Goal: Information Seeking & Learning: Learn about a topic

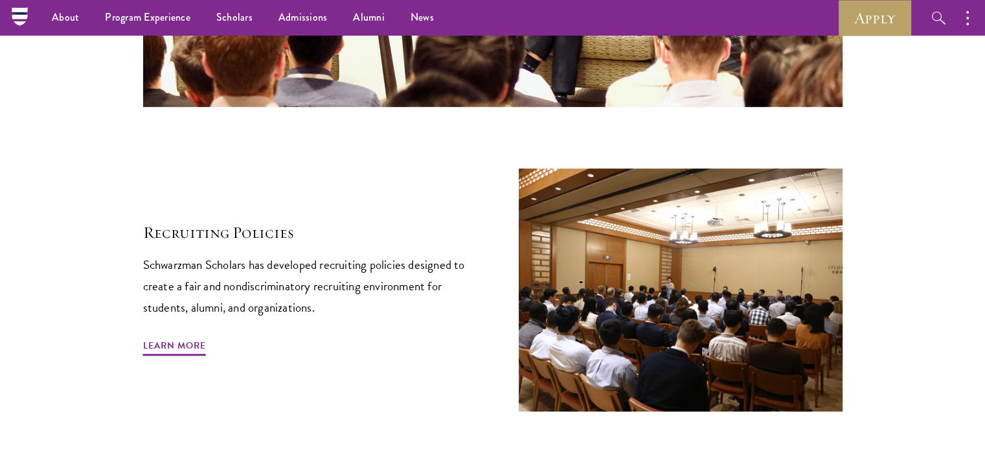
scroll to position [5659, 0]
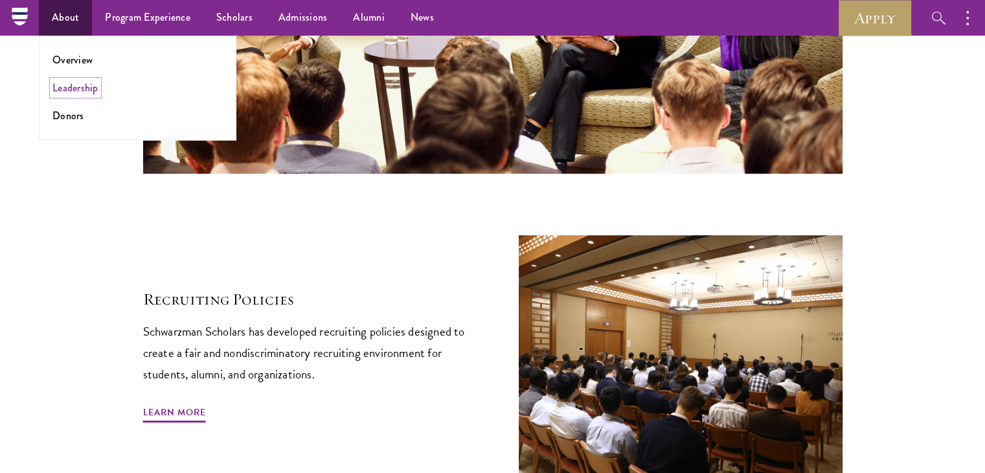
click at [73, 90] on link "Leadership" at bounding box center [75, 87] width 46 height 15
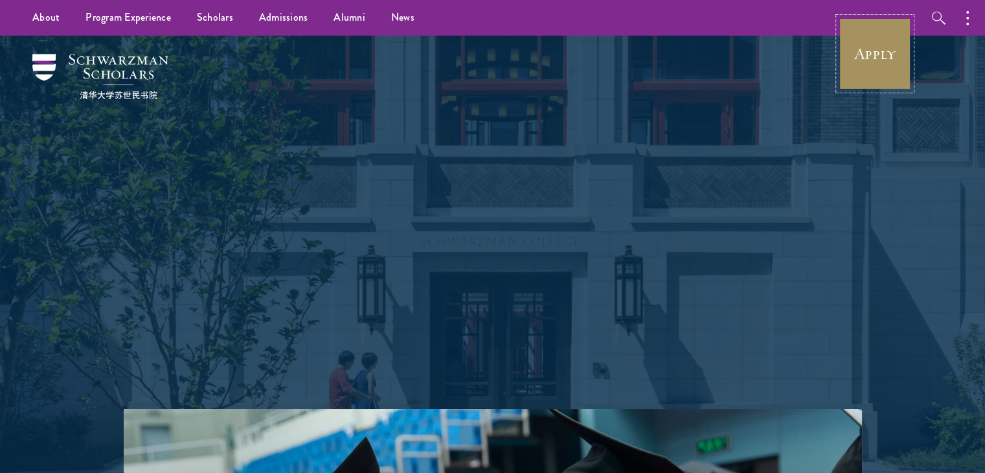
click at [889, 49] on link "Apply" at bounding box center [875, 53] width 73 height 73
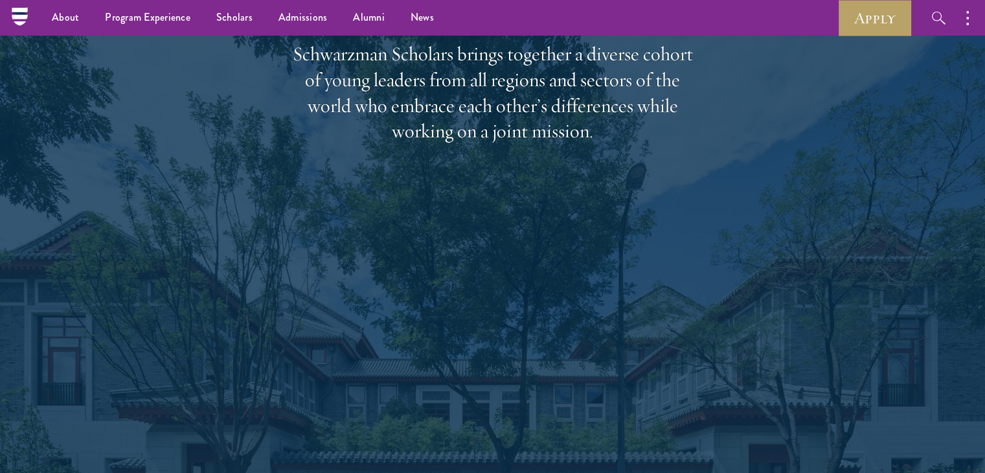
scroll to position [1684, 0]
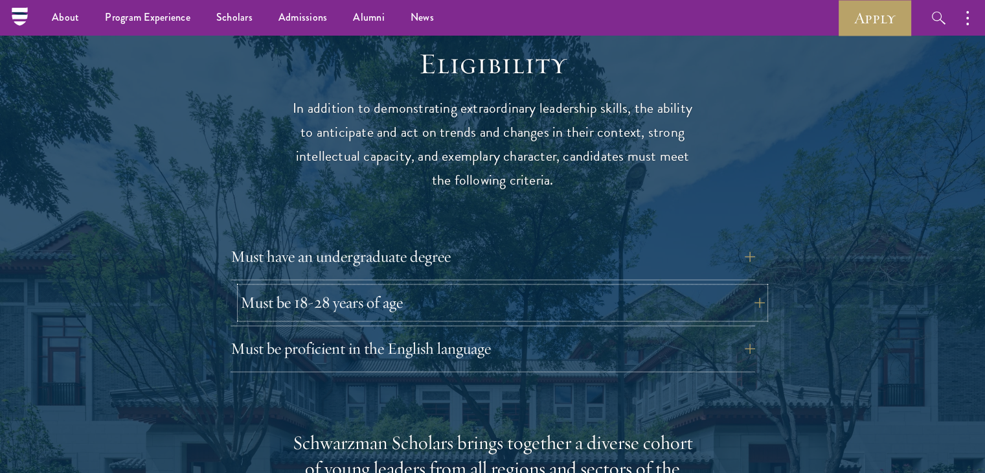
click at [293, 287] on button "Must be 18-28 years of age" at bounding box center [502, 302] width 525 height 31
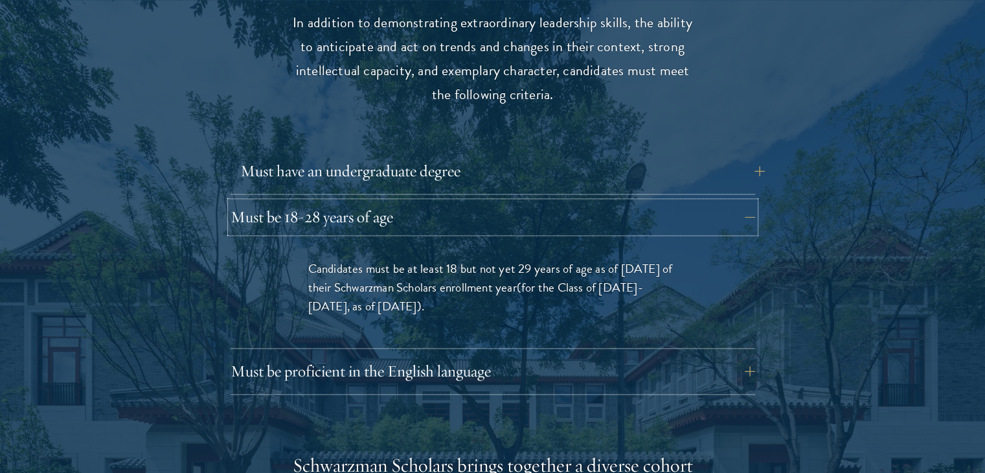
scroll to position [1813, 0]
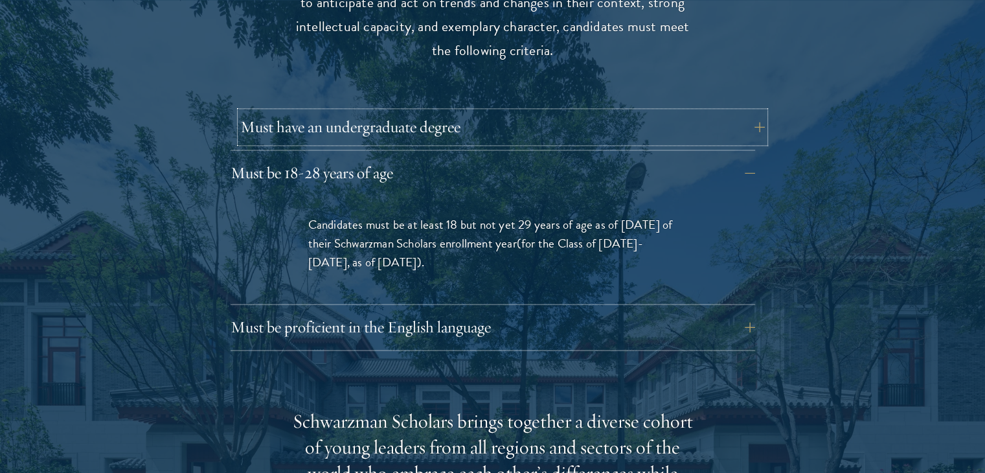
click at [303, 111] on button "Must have an undergraduate degree" at bounding box center [502, 126] width 525 height 31
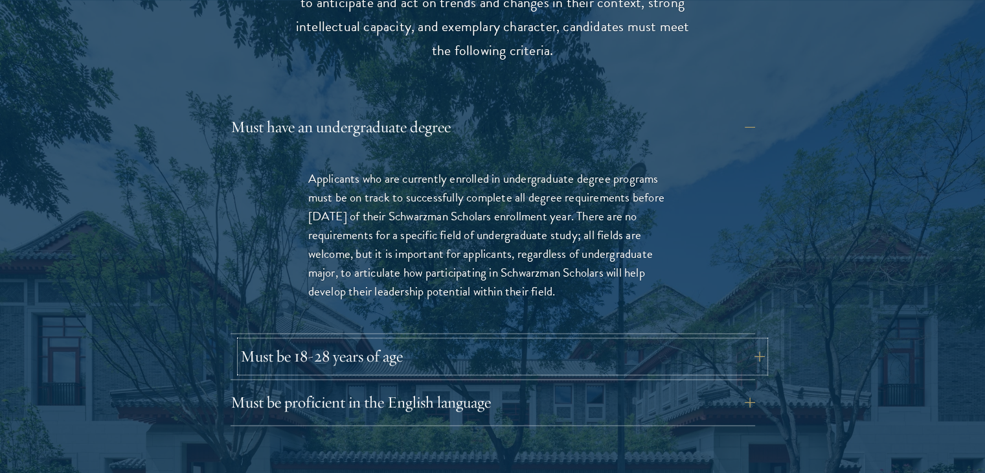
click at [298, 341] on button "Must be 18-28 years of age" at bounding box center [502, 356] width 525 height 31
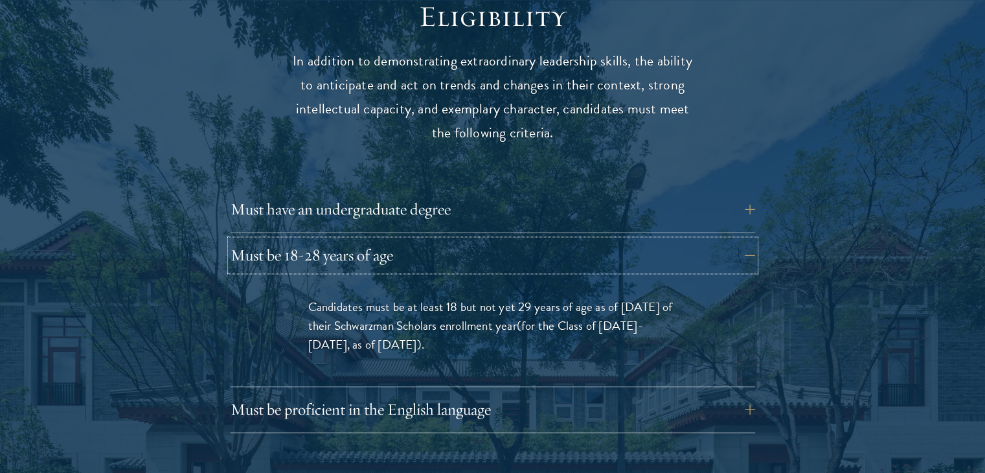
scroll to position [1878, 0]
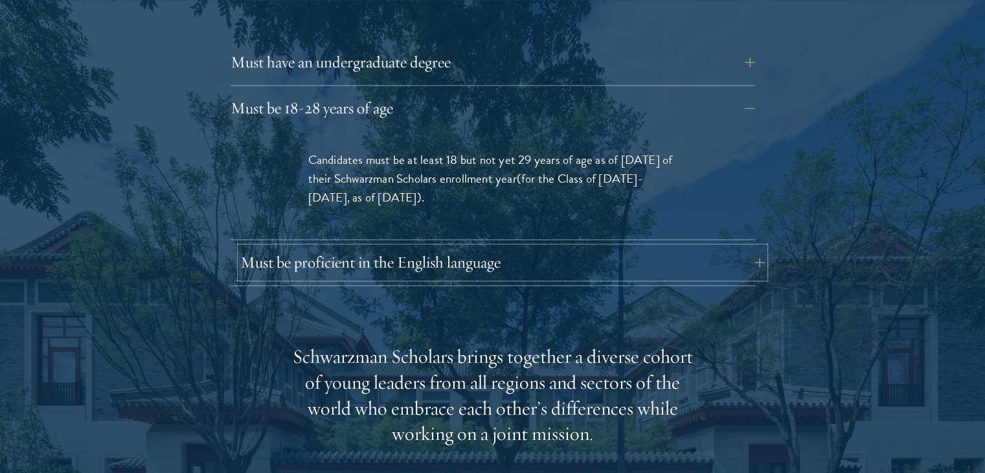
click at [357, 251] on button "Must be proficient in the English language" at bounding box center [502, 262] width 525 height 31
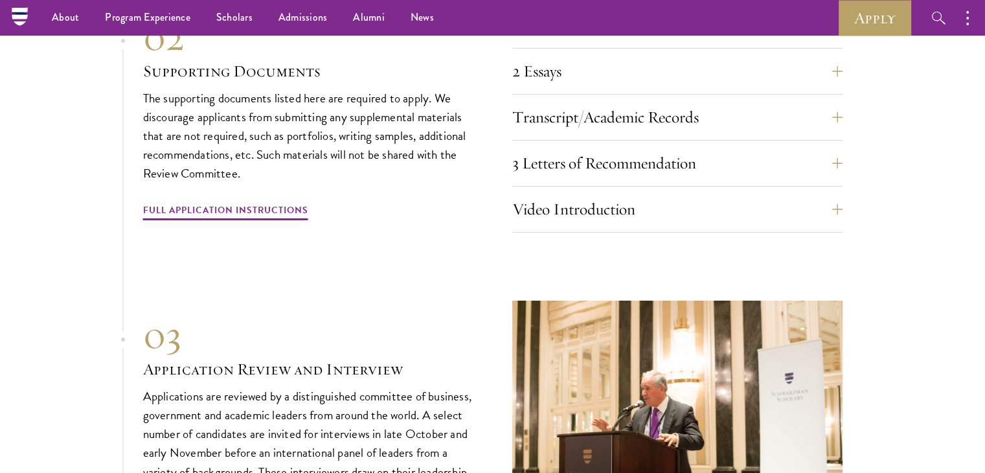
scroll to position [4701, 0]
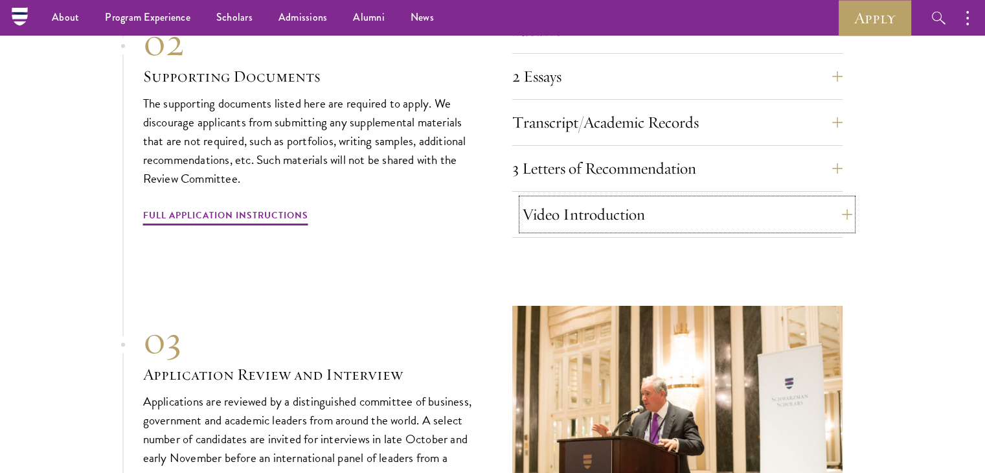
click at [580, 199] on button "Video Introduction" at bounding box center [687, 214] width 330 height 31
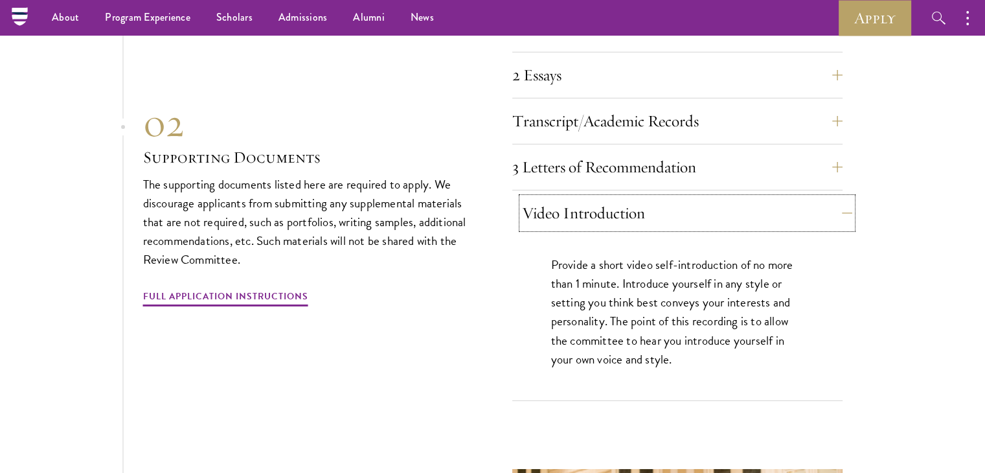
scroll to position [4354, 0]
click at [601, 119] on button "Transcript/Academic Records" at bounding box center [687, 122] width 330 height 31
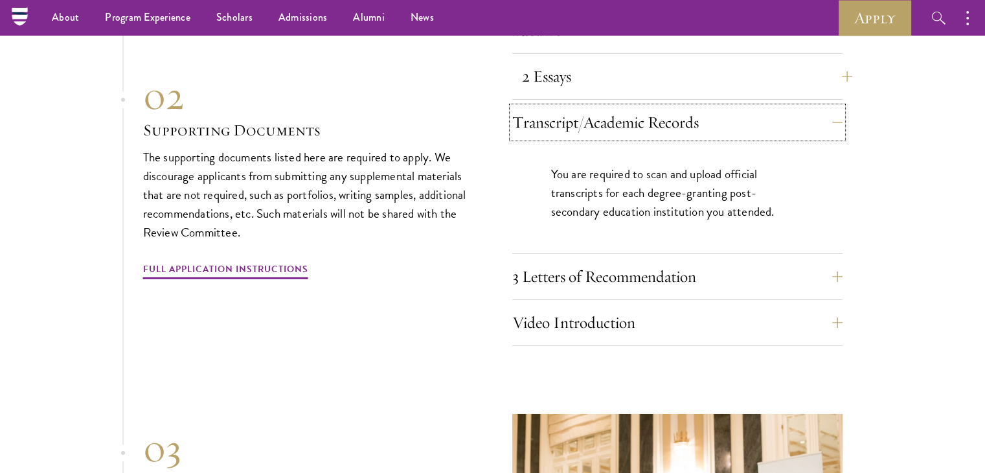
drag, startPoint x: 601, startPoint y: 119, endPoint x: 600, endPoint y: 76, distance: 43.4
click at [600, 76] on div "Resume A current version of your resume or CV (maximum 2 pages). 2 Essays The t…" at bounding box center [677, 180] width 330 height 331
click at [600, 76] on button "2 Essays" at bounding box center [687, 76] width 330 height 31
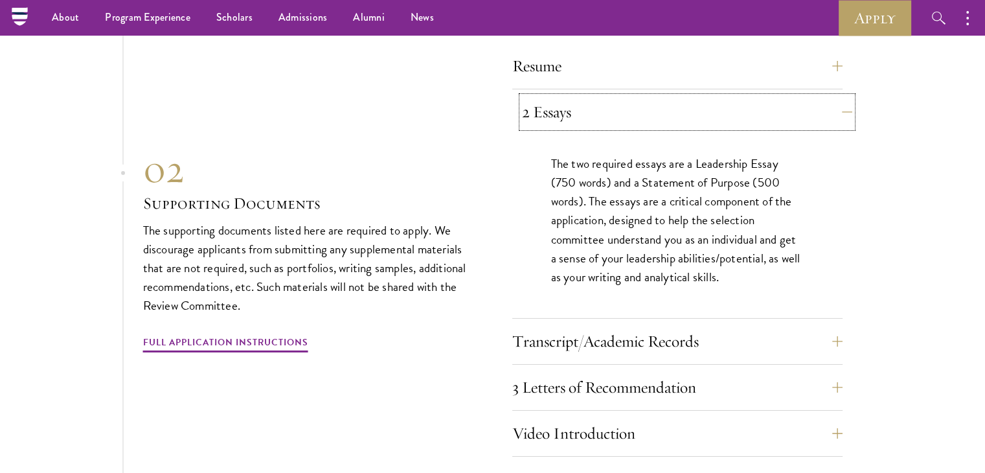
scroll to position [4312, 0]
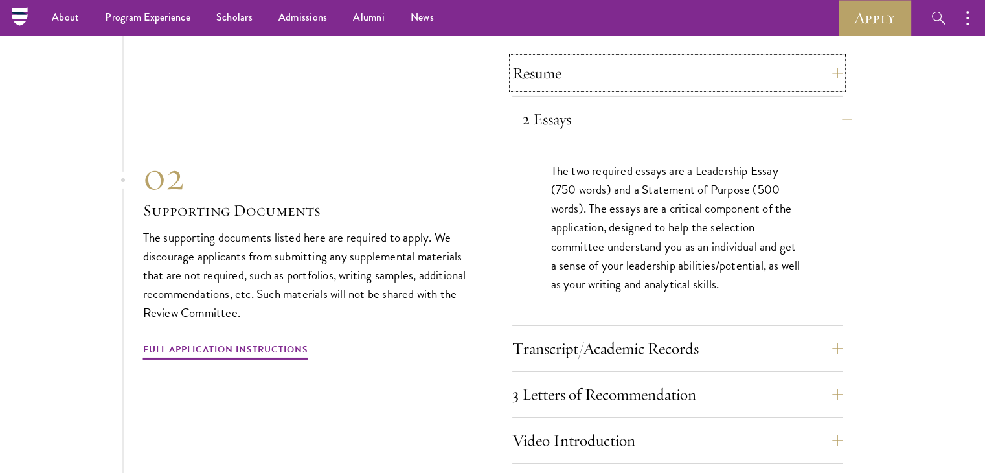
click at [600, 76] on button "Resume" at bounding box center [677, 73] width 330 height 31
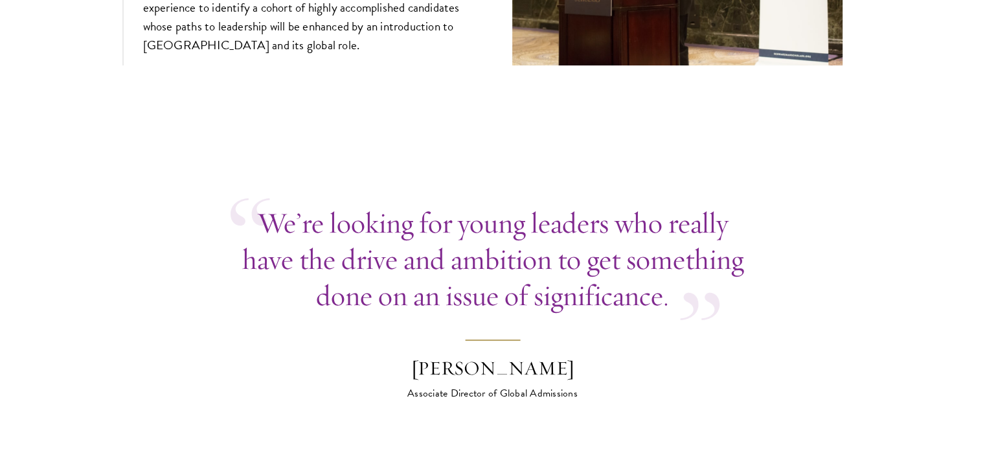
scroll to position [4932, 0]
drag, startPoint x: 600, startPoint y: 76, endPoint x: 104, endPoint y: 300, distance: 544.3
click at [104, 300] on section "We’re looking for young leaders who really have the drive and ambition to get s…" at bounding box center [492, 303] width 985 height 196
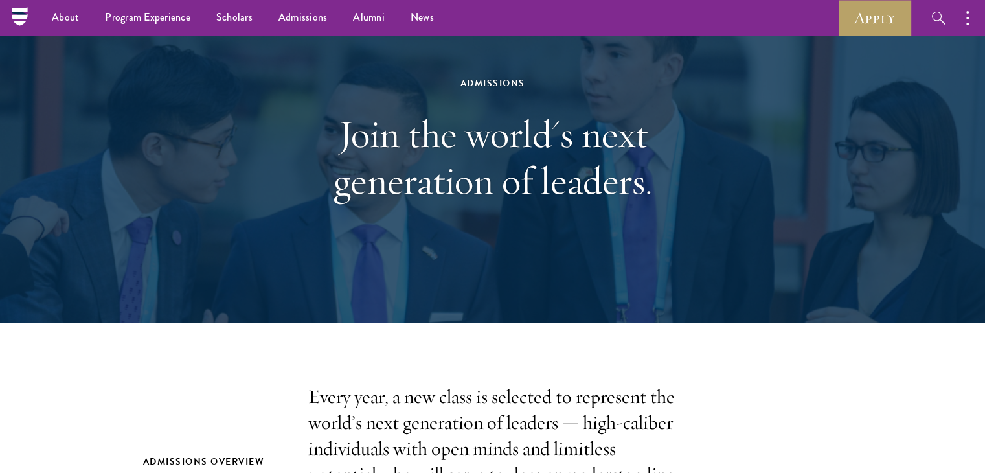
scroll to position [36, 0]
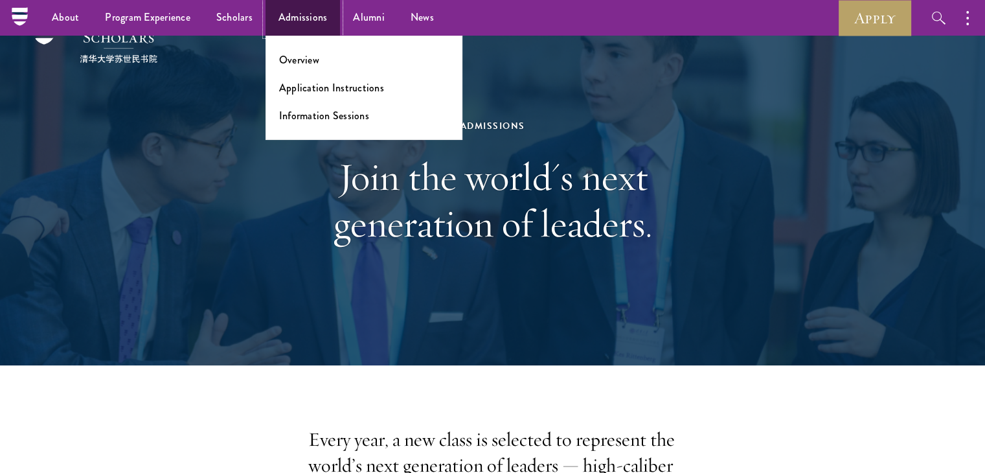
click at [323, 17] on link "Admissions" at bounding box center [303, 18] width 75 height 36
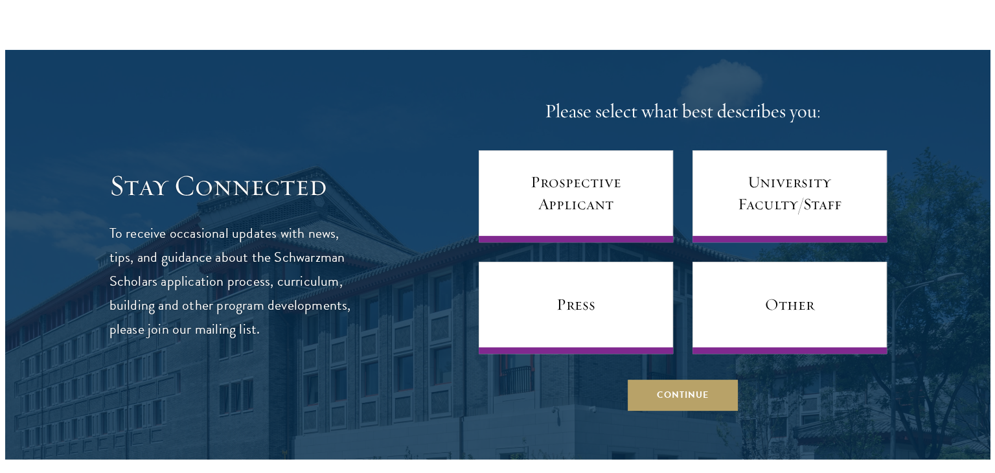
scroll to position [5282, 0]
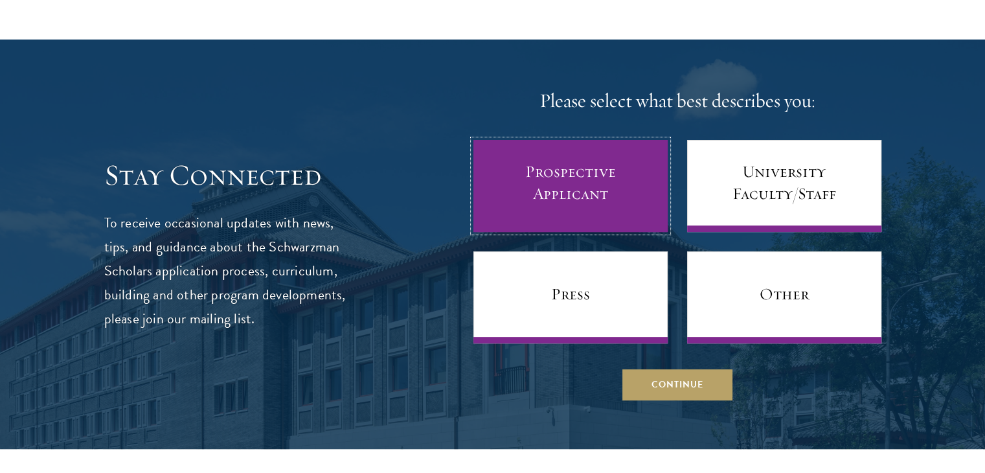
click at [622, 174] on link "Prospective Applicant" at bounding box center [570, 186] width 194 height 92
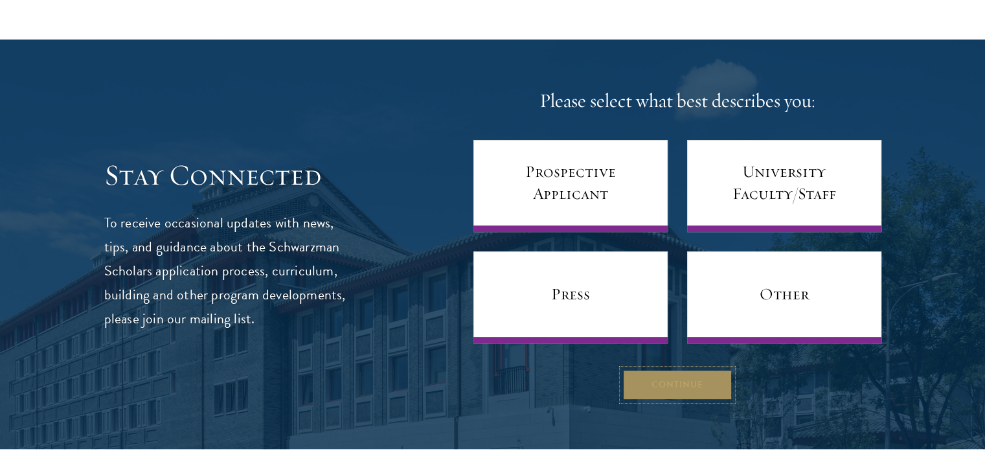
click at [643, 369] on button "Continue" at bounding box center [677, 384] width 110 height 31
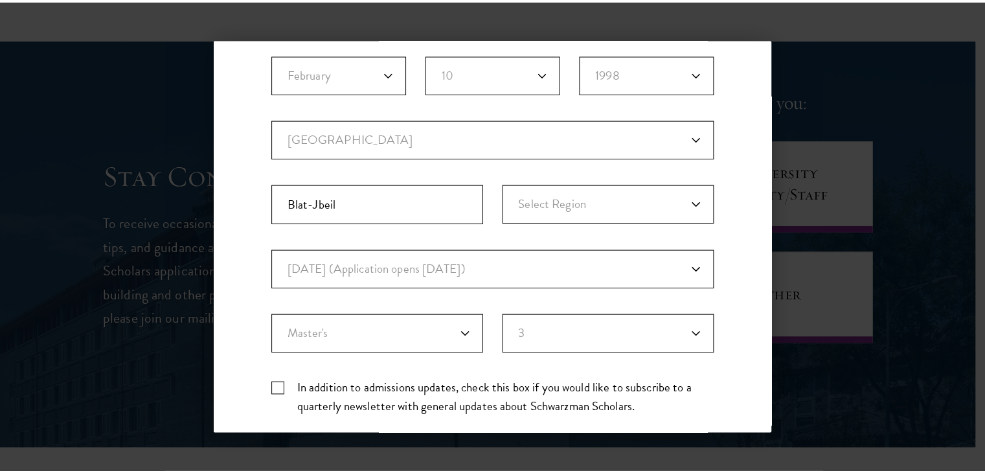
scroll to position [407, 0]
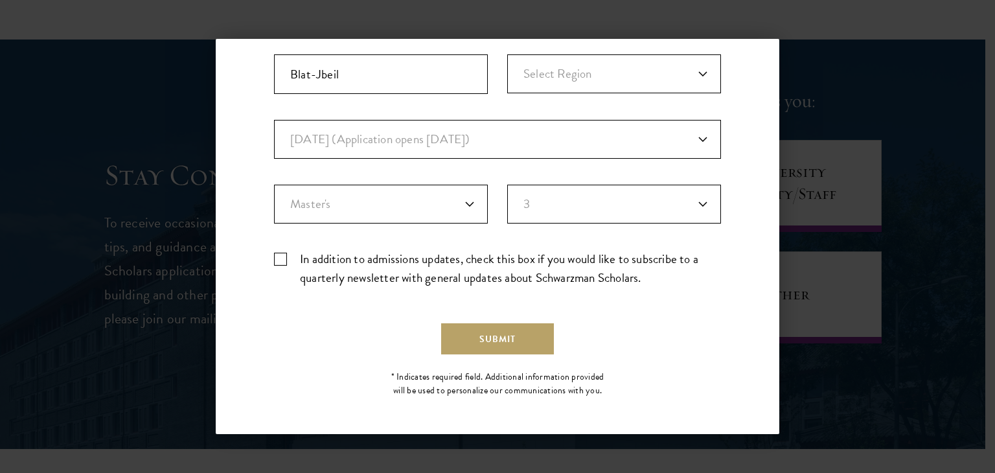
click at [904, 310] on div "Back Stay Connected Please select what best describes you: Prospective Applican…" at bounding box center [497, 236] width 995 height 395
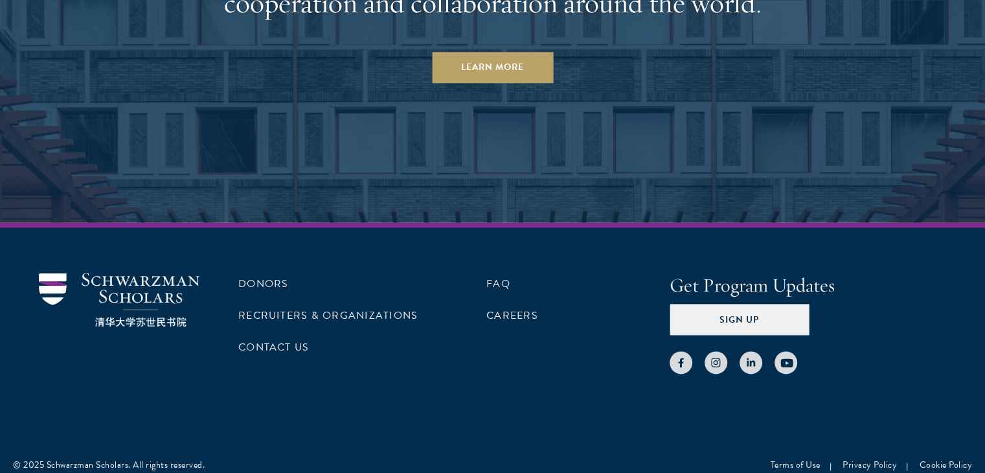
scroll to position [6642, 0]
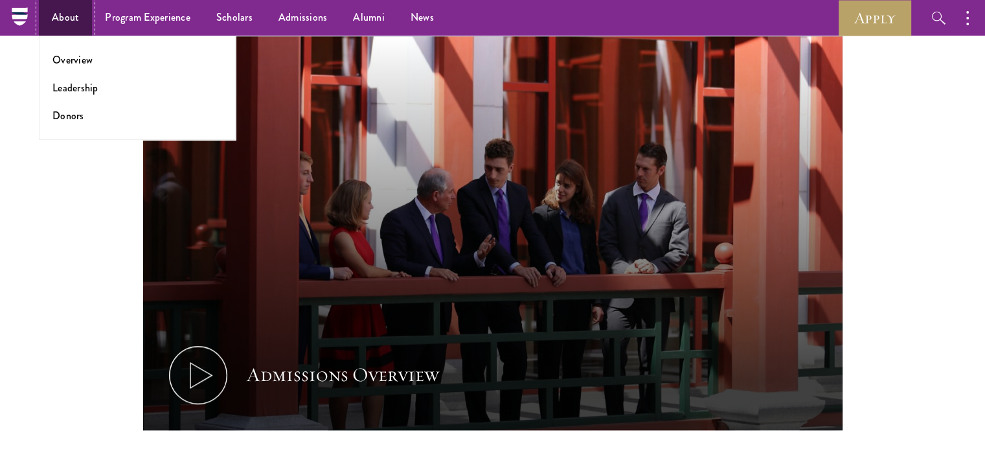
click at [61, 23] on link "About" at bounding box center [65, 18] width 53 height 36
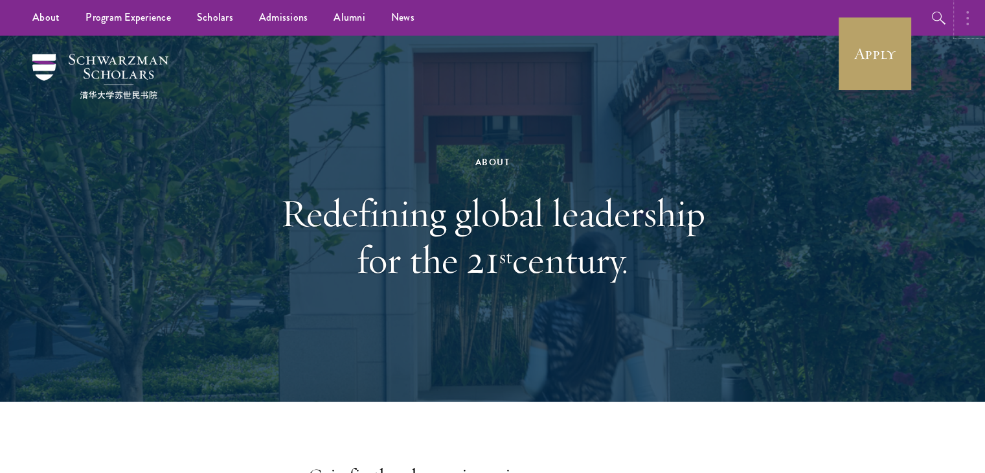
click at [971, 24] on button "button" at bounding box center [971, 18] width 28 height 36
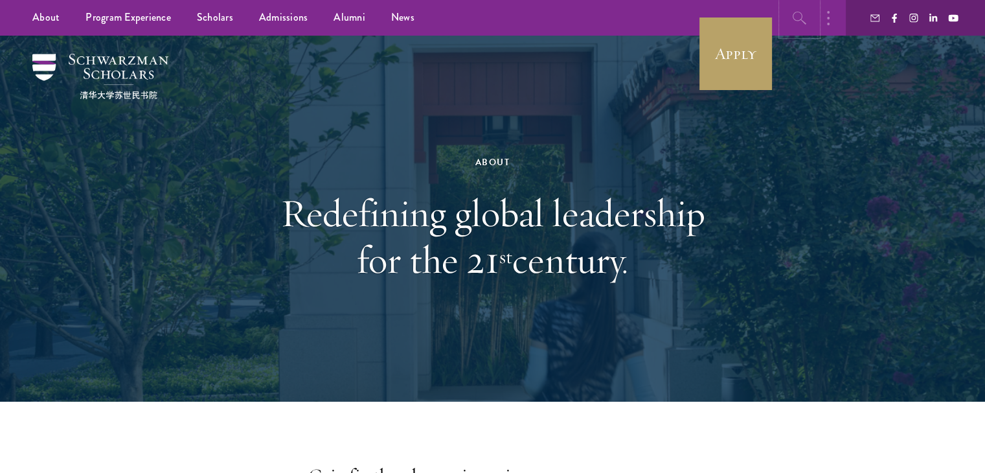
click at [795, 21] on icon "button" at bounding box center [800, 18] width 16 height 16
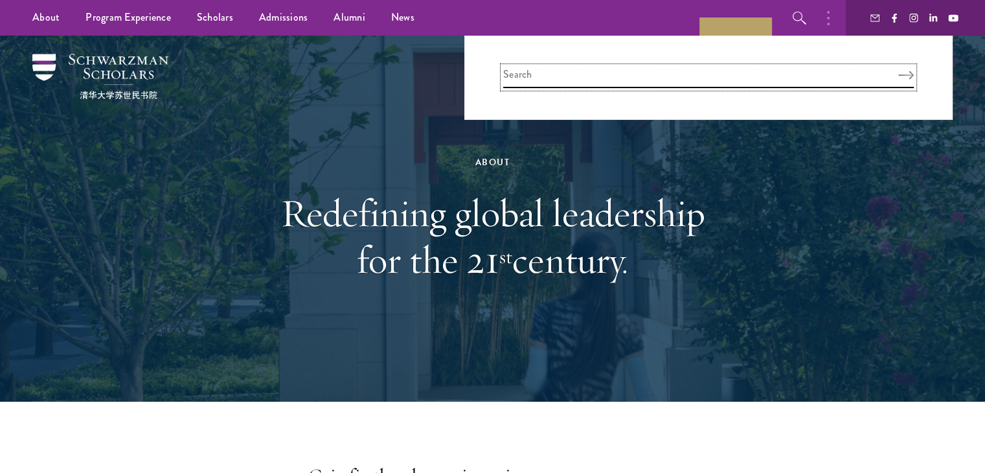
click at [696, 82] on input "search" at bounding box center [708, 77] width 411 height 21
type input "eligibility"
click at [898, 71] on button "Search" at bounding box center [906, 75] width 16 height 9
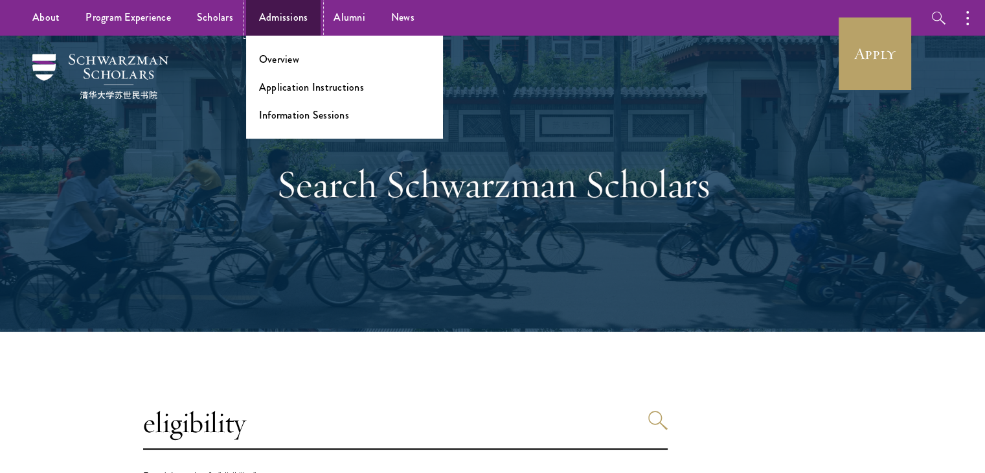
click at [268, 14] on link "Admissions" at bounding box center [283, 18] width 75 height 36
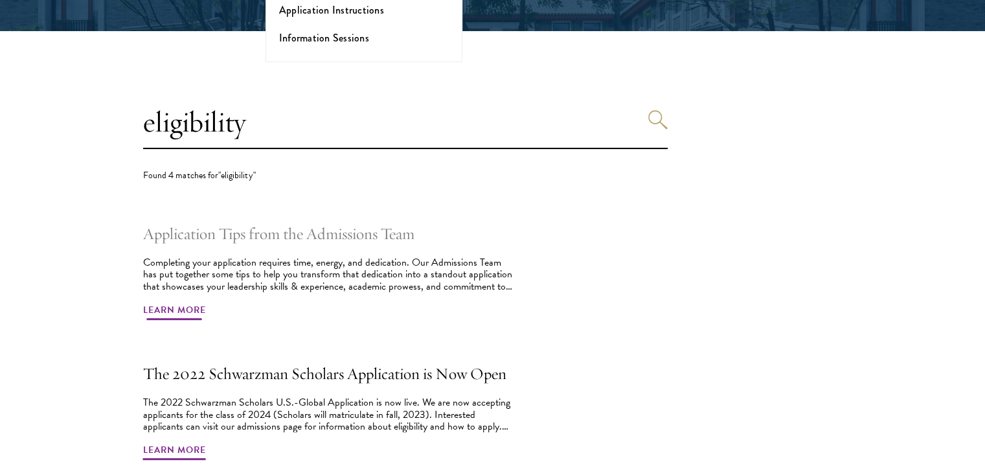
scroll to position [389, 0]
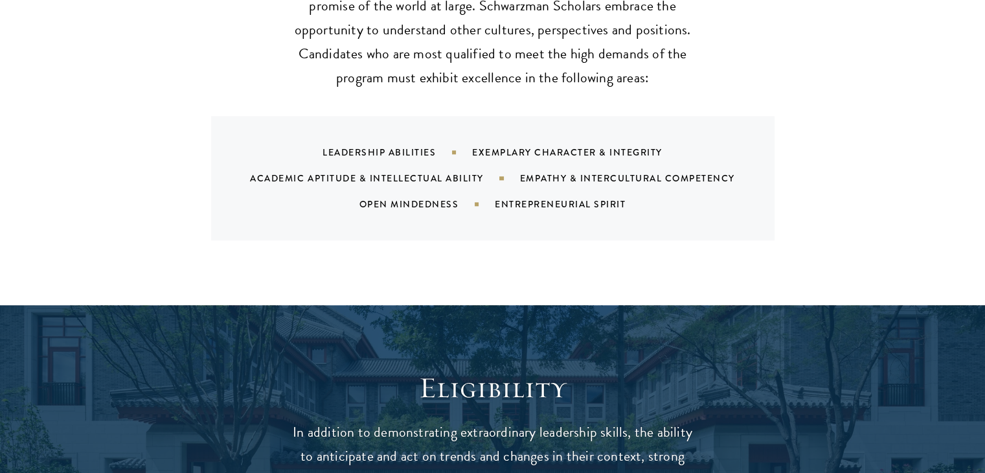
scroll to position [1749, 0]
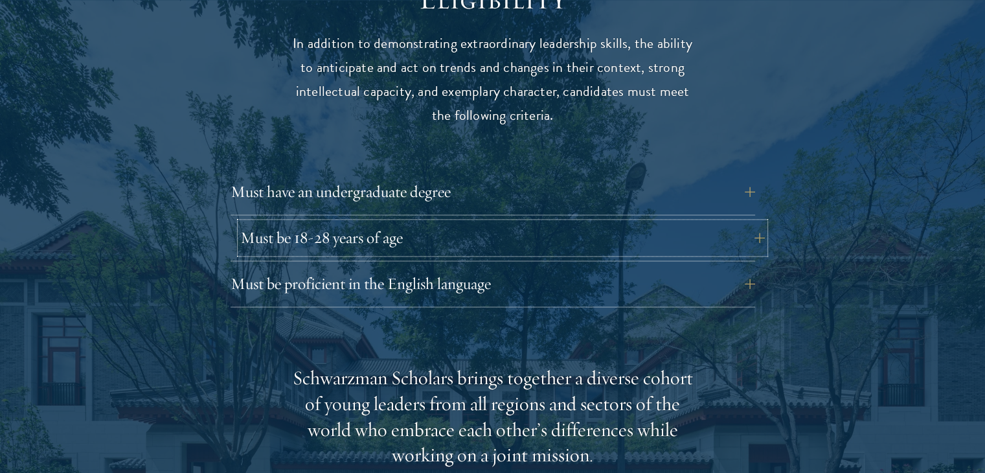
click at [409, 222] on button "Must be 18-28 years of age" at bounding box center [502, 237] width 525 height 31
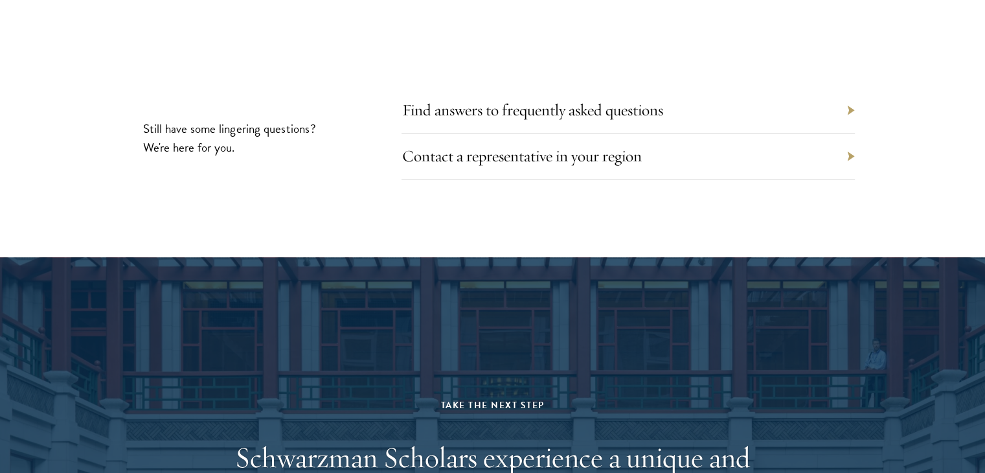
scroll to position [6217, 0]
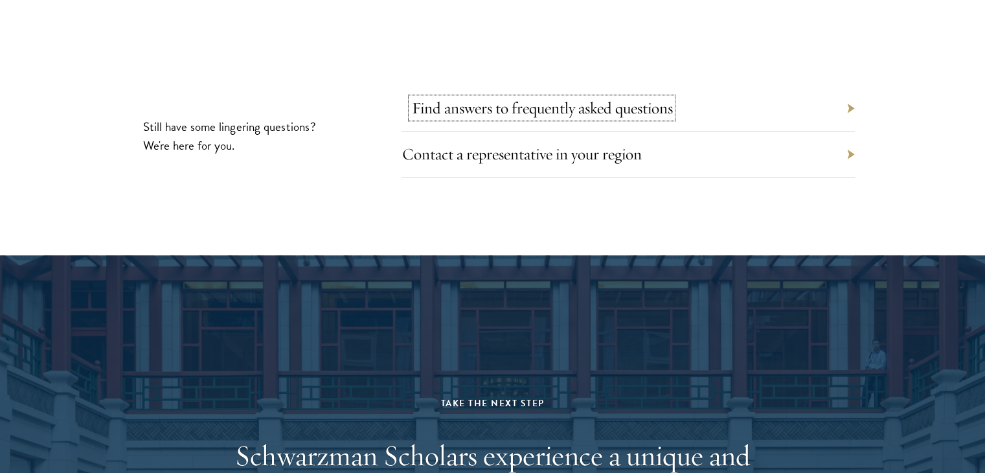
click at [556, 98] on link "Find answers to frequently asked questions" at bounding box center [541, 108] width 261 height 20
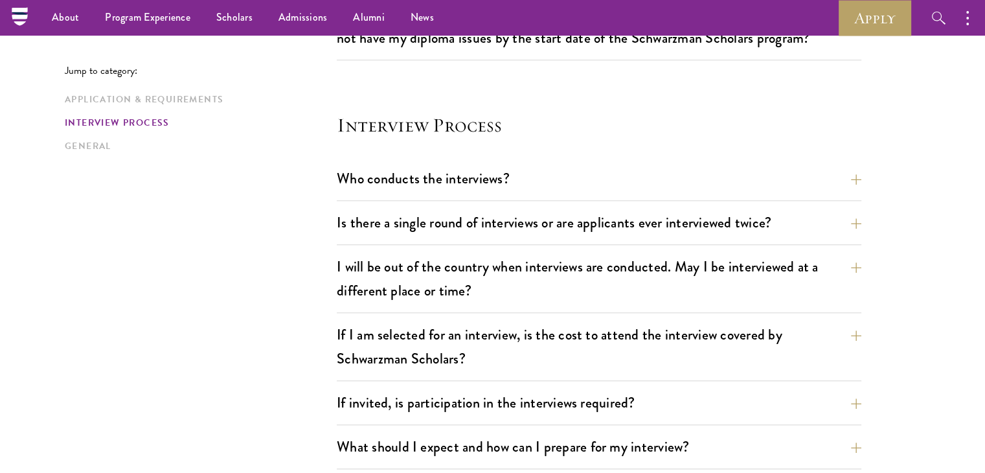
scroll to position [1425, 0]
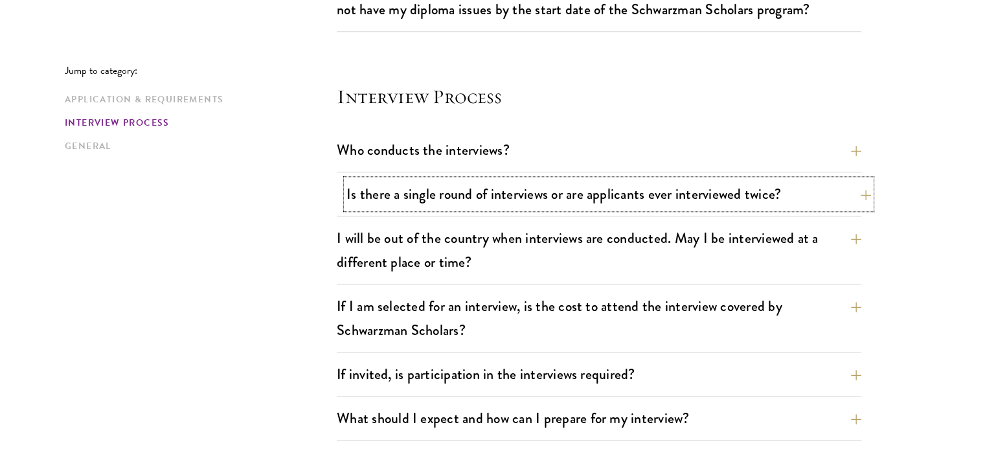
click at [477, 191] on button "Is there a single round of interviews or are applicants ever interviewed twice?" at bounding box center [608, 193] width 525 height 29
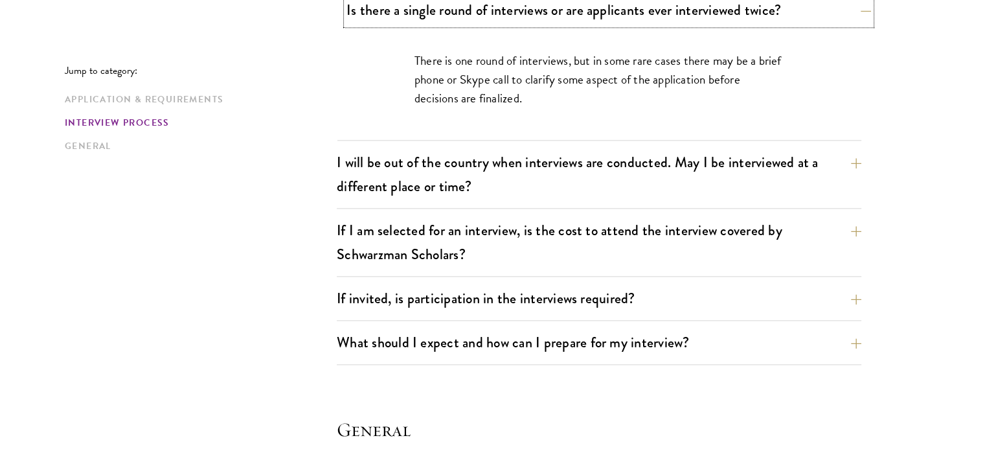
scroll to position [1619, 0]
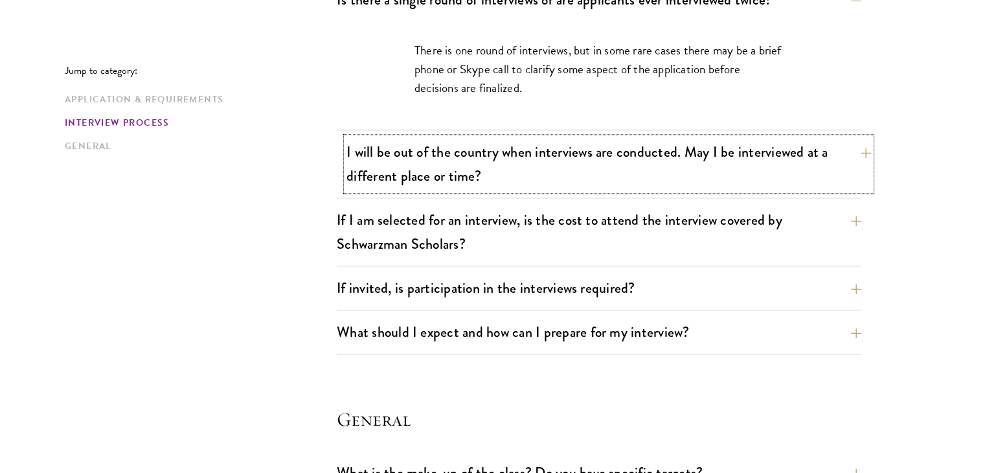
click at [556, 156] on button "I will be out of the country when interviews are conducted. May I be interviewe…" at bounding box center [608, 163] width 525 height 53
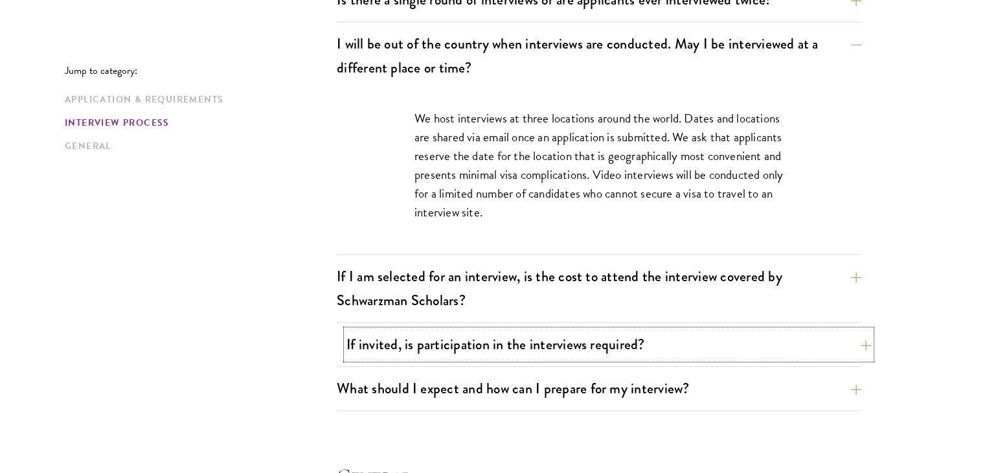
click at [588, 345] on button "If invited, is participation in the interviews required?" at bounding box center [608, 344] width 525 height 29
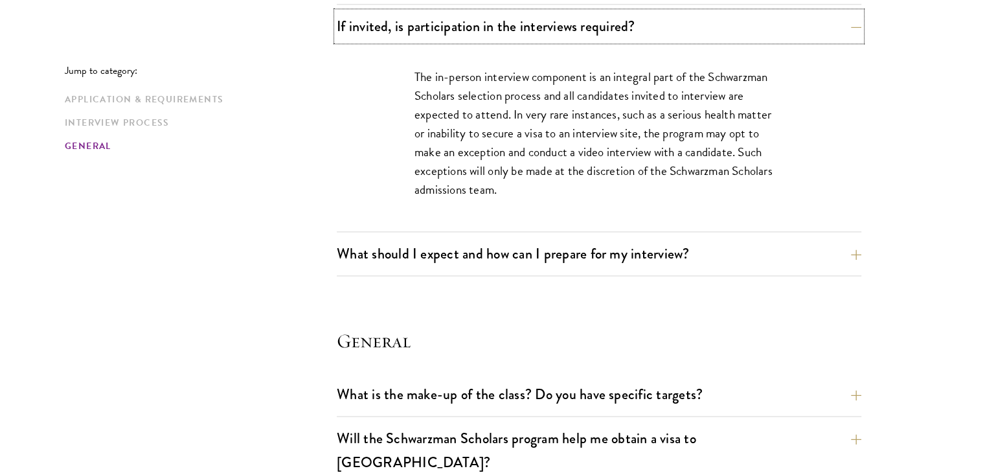
scroll to position [1813, 0]
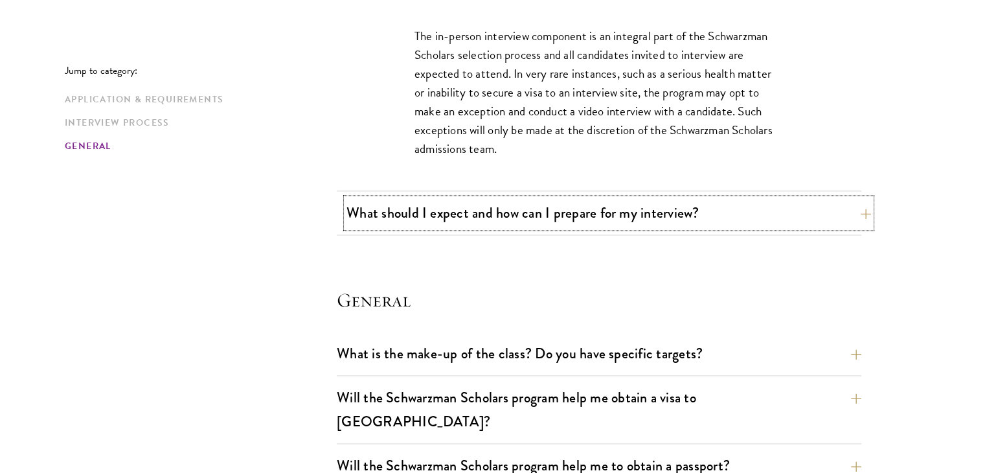
click at [601, 215] on button "What should I expect and how can I prepare for my interview?" at bounding box center [608, 212] width 525 height 29
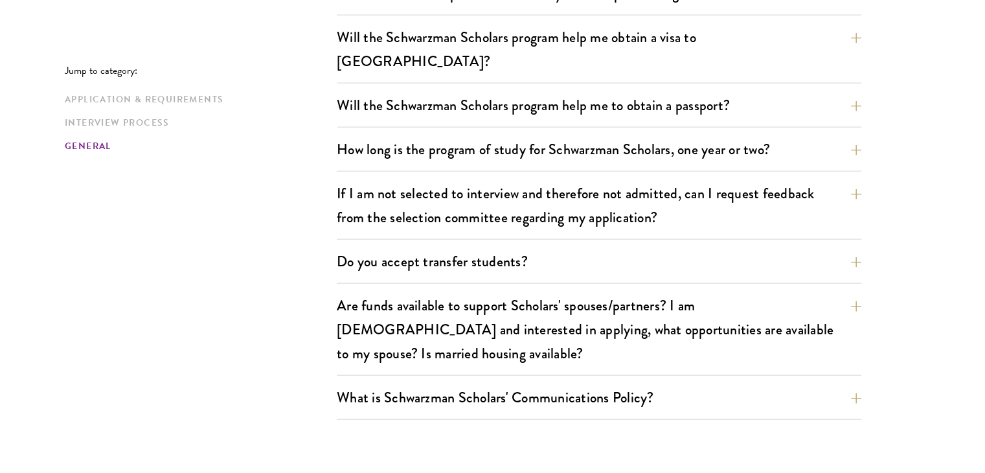
scroll to position [2849, 0]
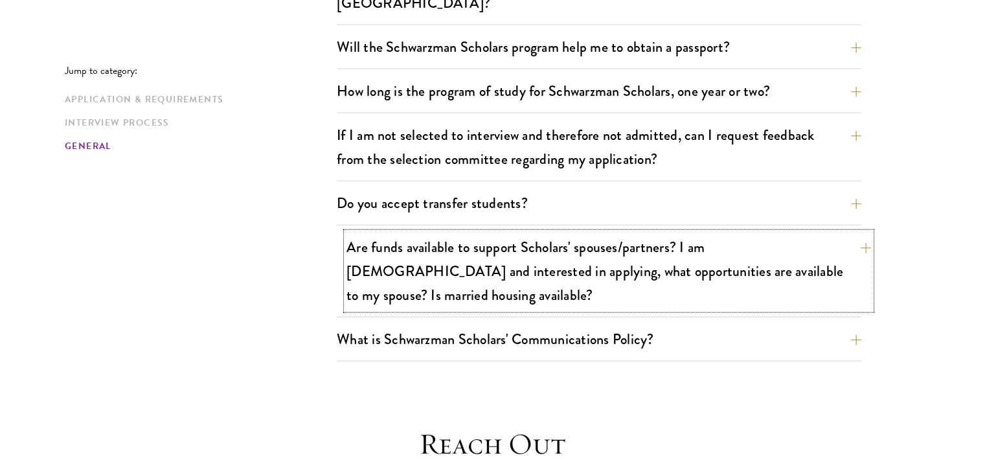
click at [446, 247] on button "Are funds available to support Scholars' spouses/partners? I am married and int…" at bounding box center [608, 270] width 525 height 77
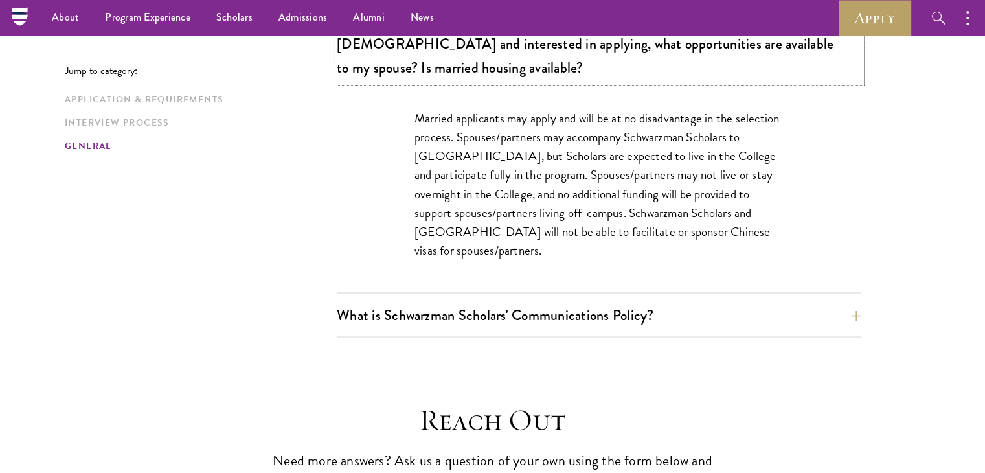
scroll to position [2177, 0]
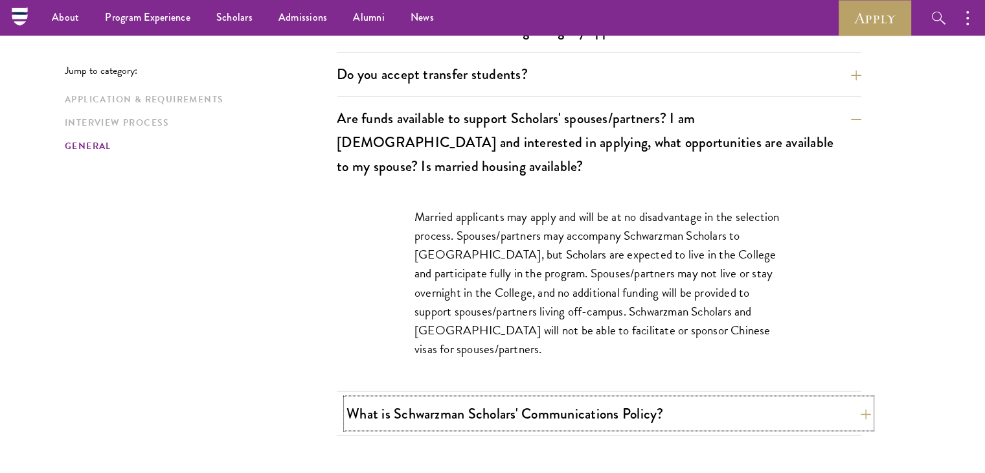
click at [539, 398] on button "What is Schwarzman Scholars' Communications Policy?" at bounding box center [608, 412] width 525 height 29
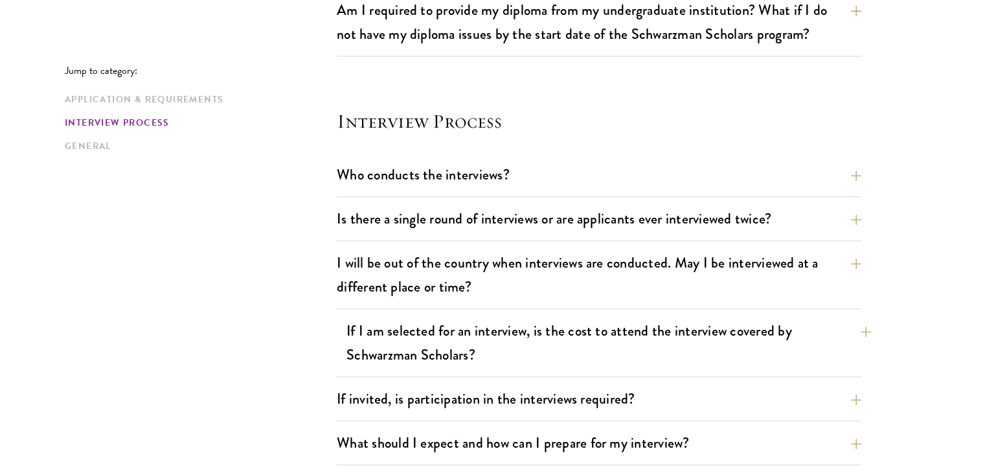
scroll to position [1659, 0]
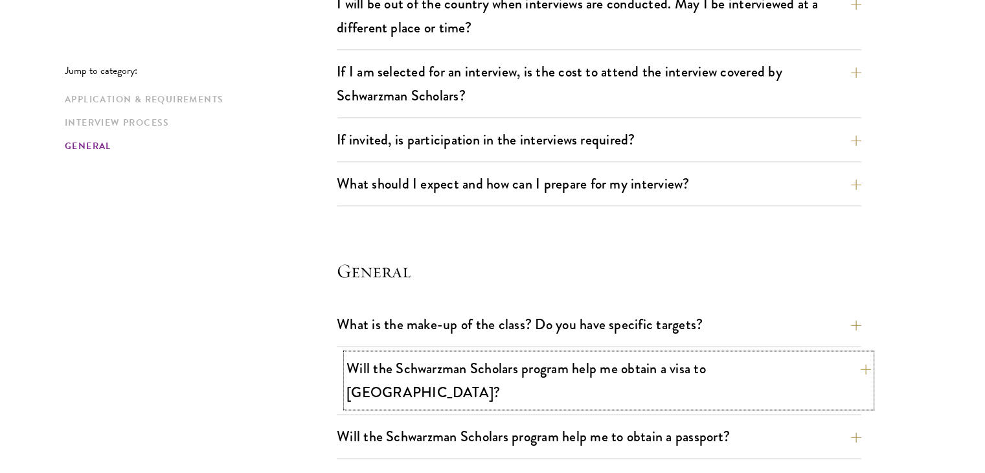
click at [488, 366] on button "Will the Schwarzman Scholars program help me obtain a visa to China?" at bounding box center [608, 380] width 525 height 53
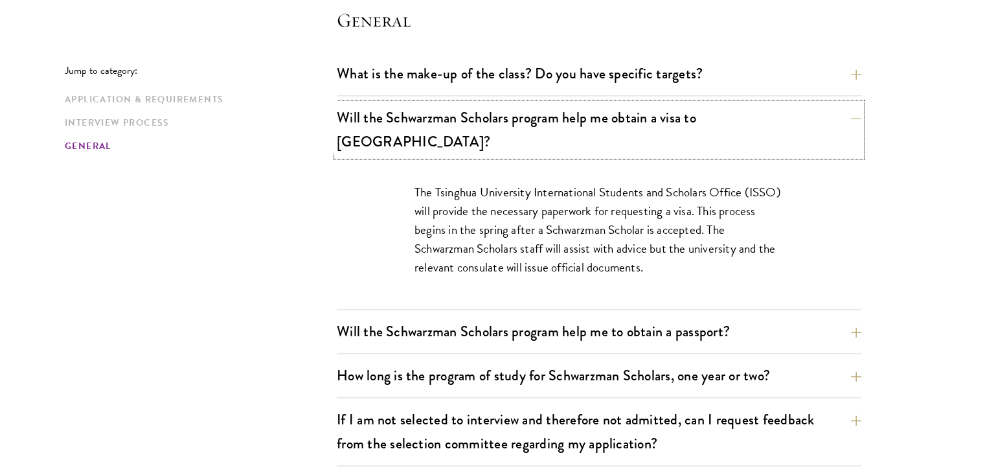
scroll to position [1918, 0]
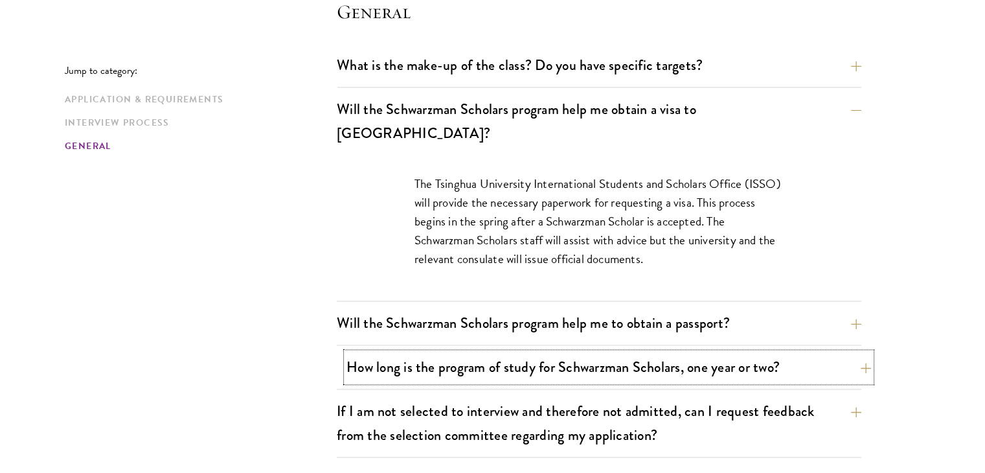
click at [436, 352] on button "How long is the program of study for Schwarzman Scholars, one year or two?" at bounding box center [608, 366] width 525 height 29
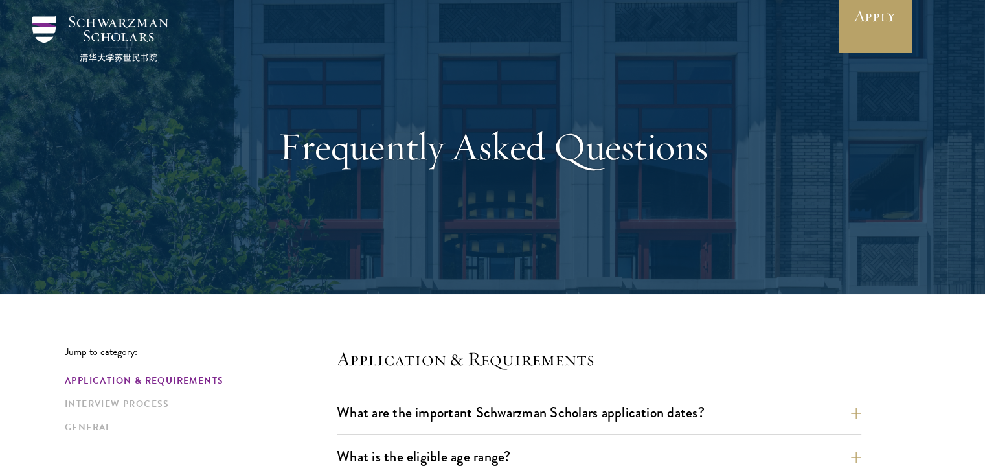
scroll to position [194, 0]
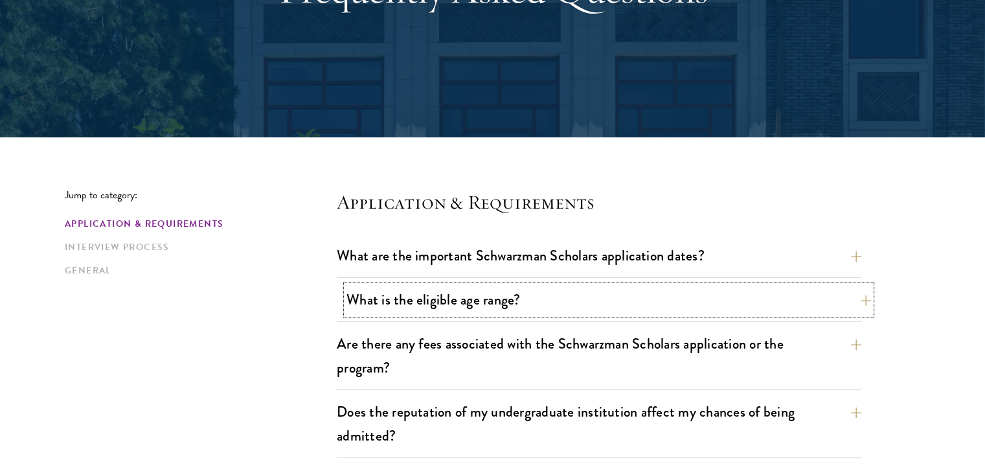
click at [513, 310] on button "What is the eligible age range?" at bounding box center [608, 299] width 525 height 29
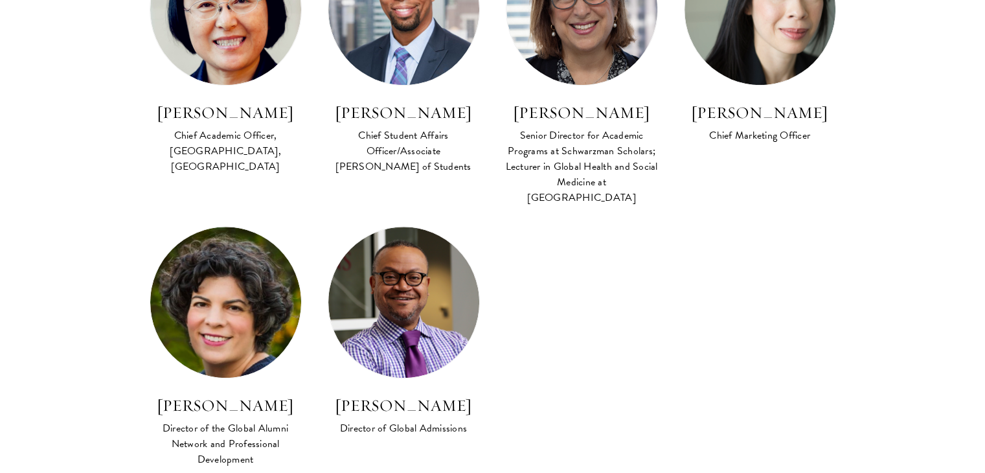
scroll to position [1230, 0]
